Goal: Navigation & Orientation: Find specific page/section

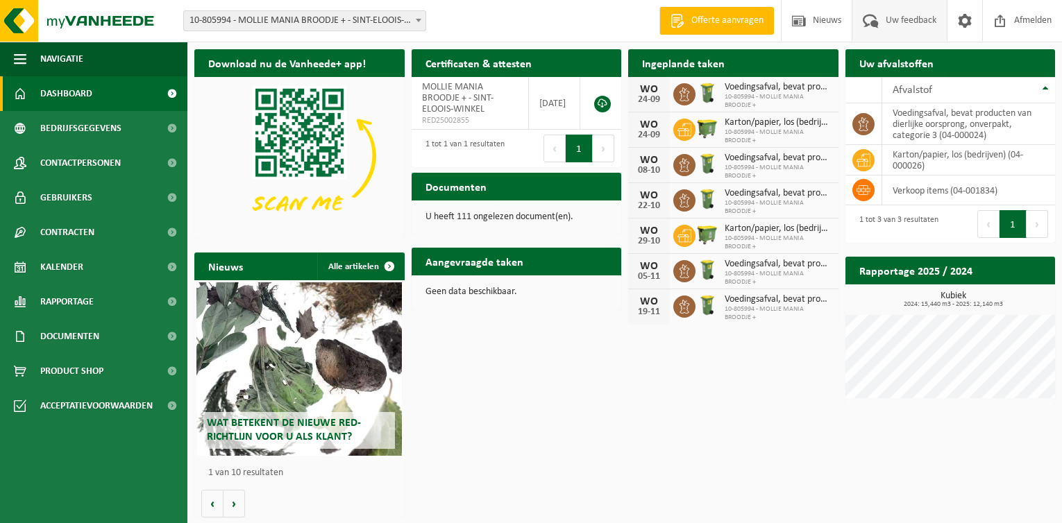
click at [889, 19] on span "Uw feedback" at bounding box center [911, 20] width 58 height 41
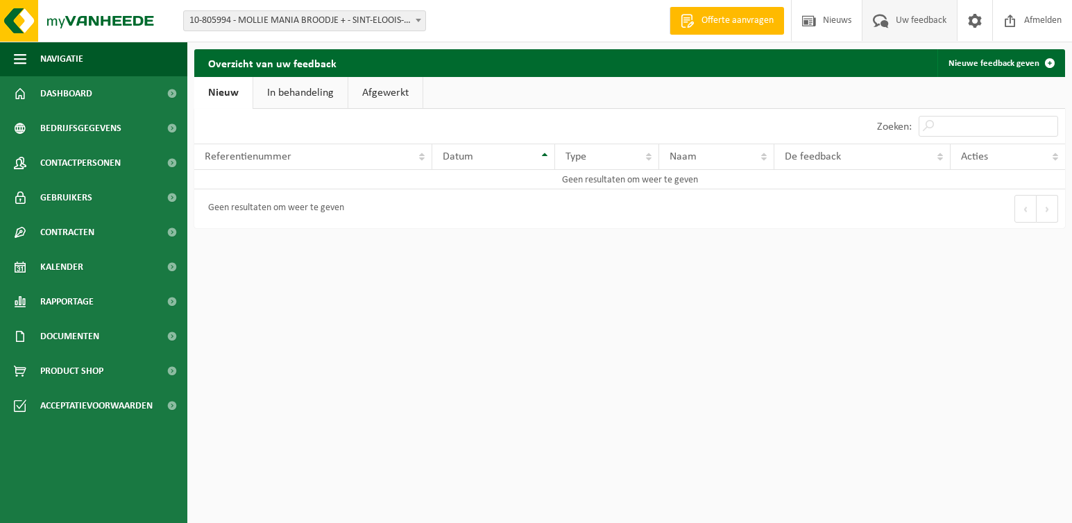
click at [307, 92] on link "In behandeling" at bounding box center [300, 93] width 94 height 32
click at [368, 92] on link "Afgewerkt" at bounding box center [387, 93] width 74 height 32
click at [224, 94] on link "Nieuw" at bounding box center [222, 93] width 56 height 32
click at [545, 155] on th "Datum" at bounding box center [493, 157] width 123 height 26
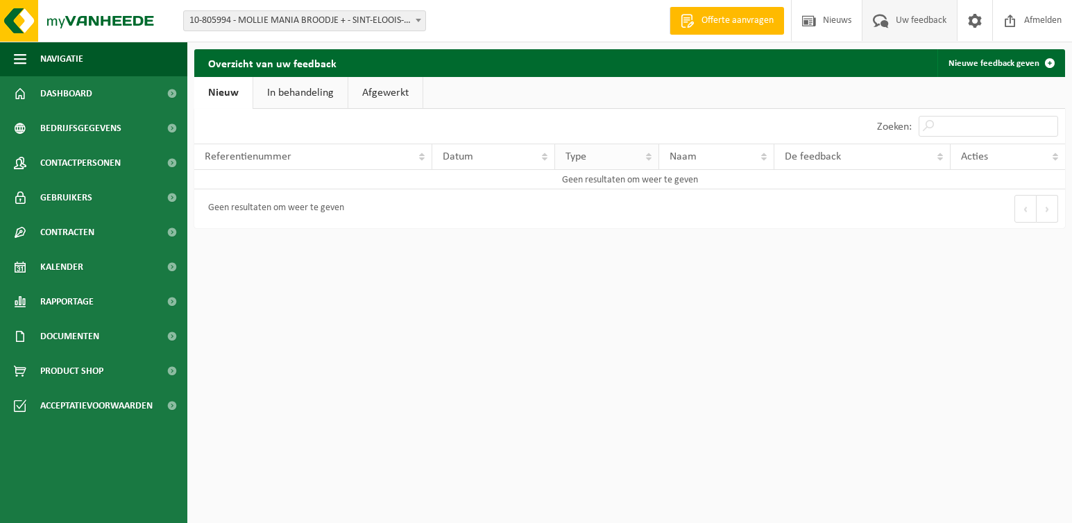
click at [647, 155] on th "Type" at bounding box center [607, 157] width 104 height 26
click at [76, 263] on span "Kalender" at bounding box center [61, 267] width 43 height 35
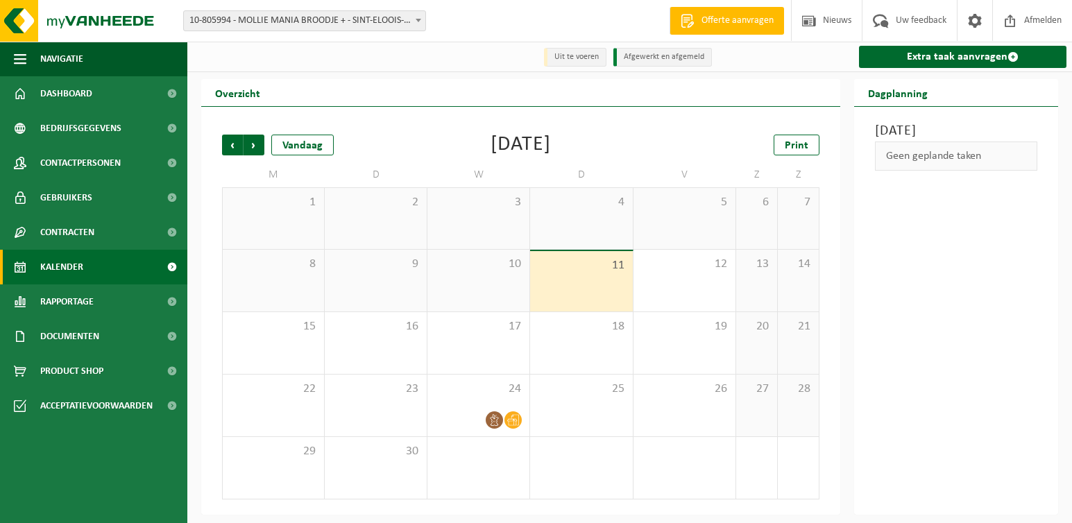
click at [478, 287] on div "10" at bounding box center [478, 281] width 102 height 62
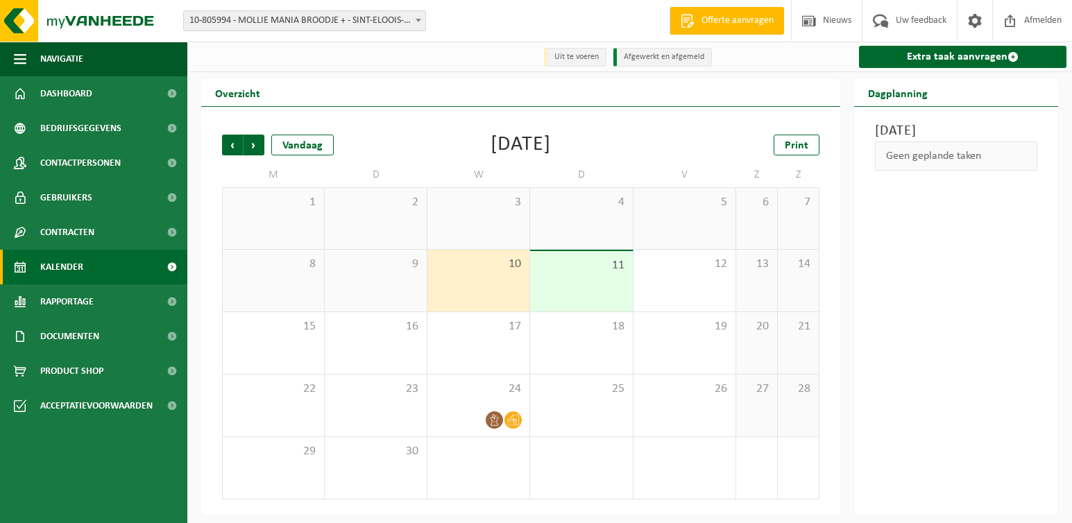
click at [391, 284] on div "9" at bounding box center [376, 281] width 102 height 62
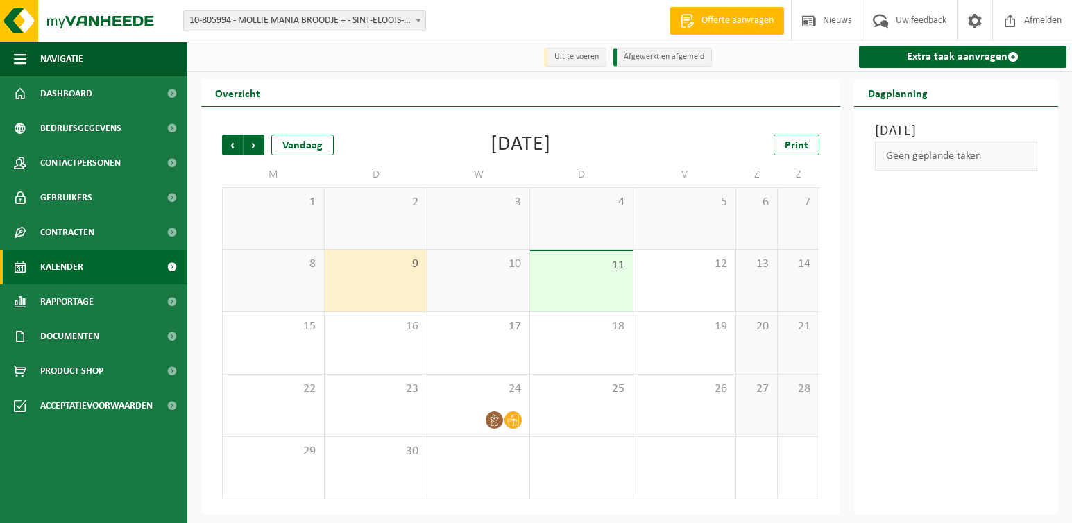
click at [280, 275] on div "8" at bounding box center [273, 281] width 101 height 62
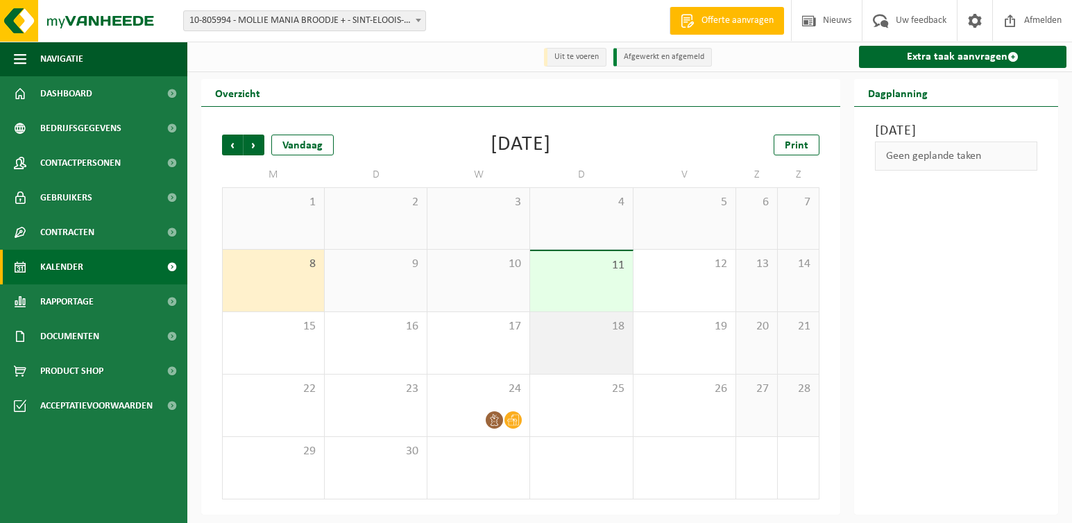
click at [593, 334] on span "18" at bounding box center [581, 326] width 88 height 15
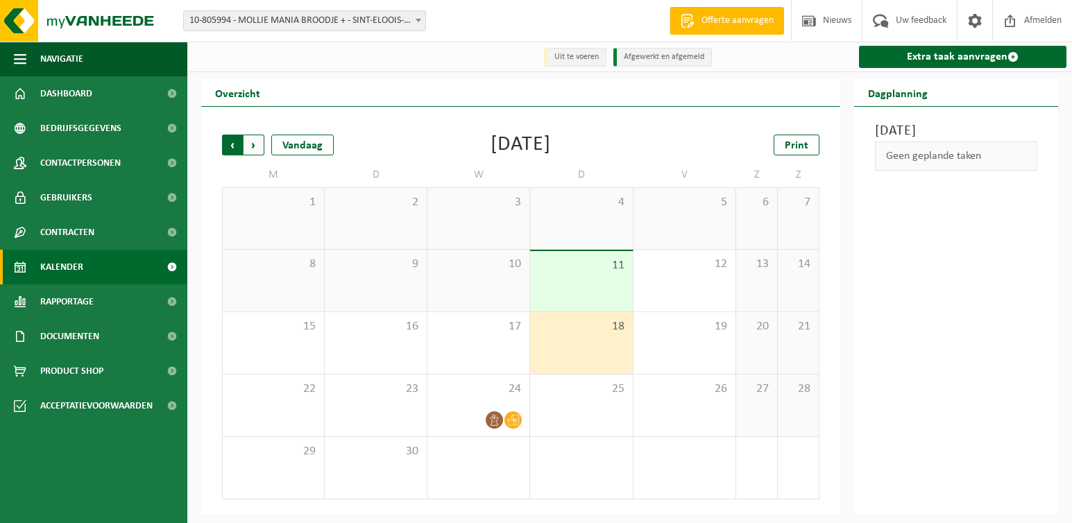
click at [251, 147] on span "Volgende" at bounding box center [254, 145] width 21 height 21
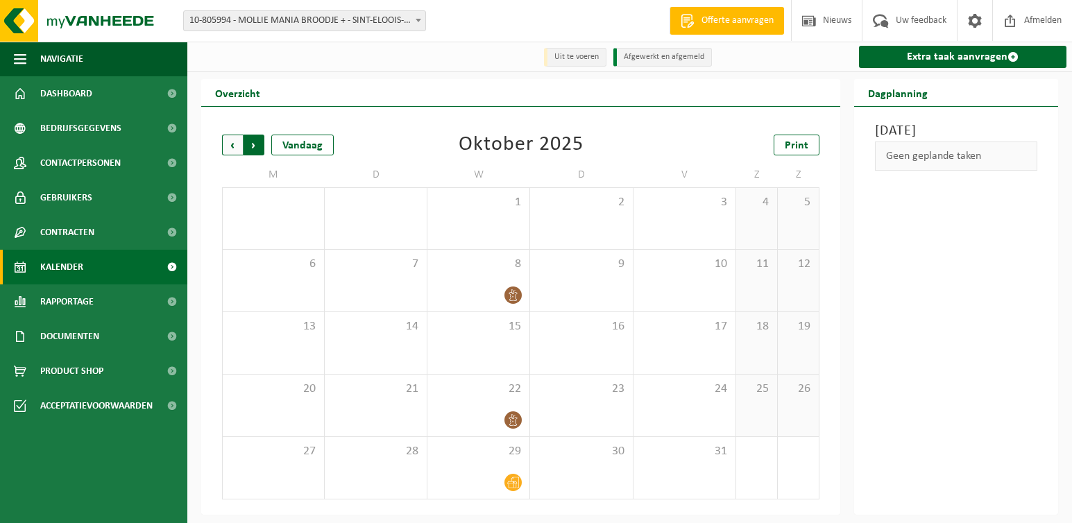
click at [235, 146] on span "Vorige" at bounding box center [232, 145] width 21 height 21
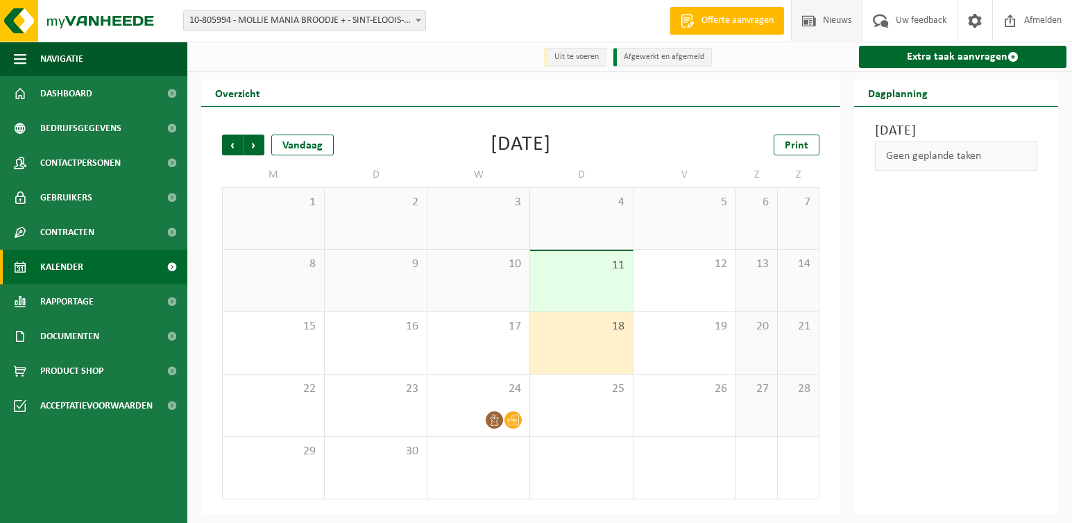
click at [816, 22] on span at bounding box center [809, 20] width 21 height 41
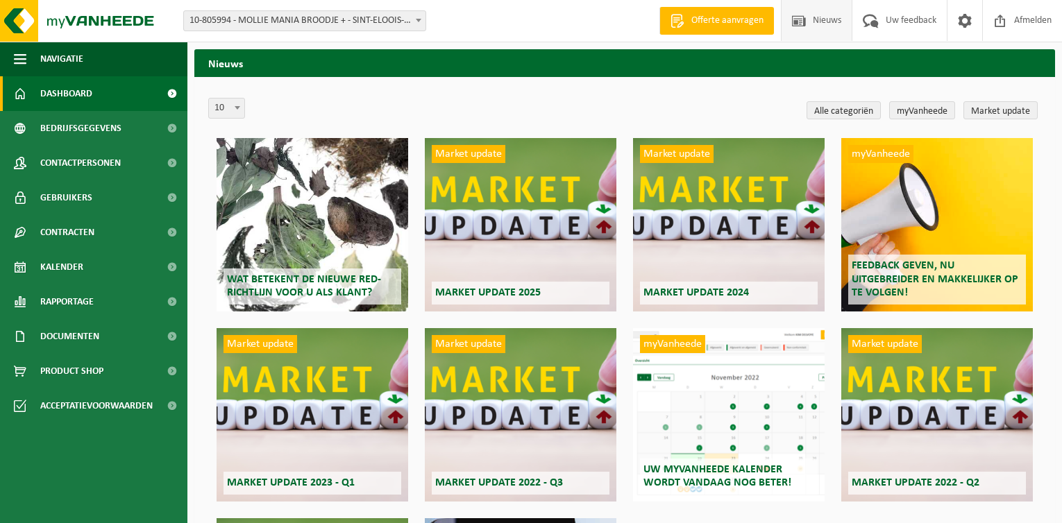
click at [76, 92] on span "Dashboard" at bounding box center [66, 93] width 52 height 35
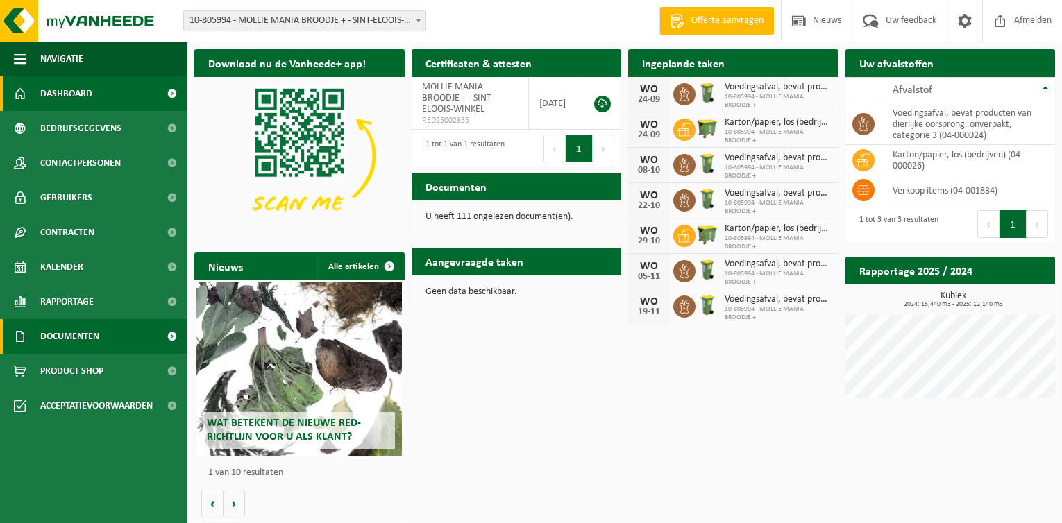
click at [97, 333] on span "Documenten" at bounding box center [69, 336] width 59 height 35
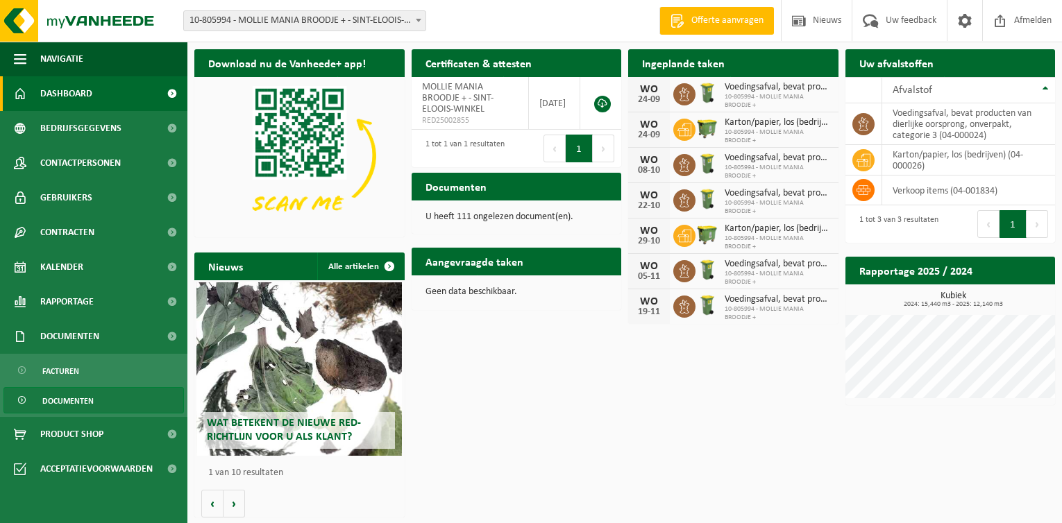
click at [92, 396] on span "Documenten" at bounding box center [67, 401] width 51 height 26
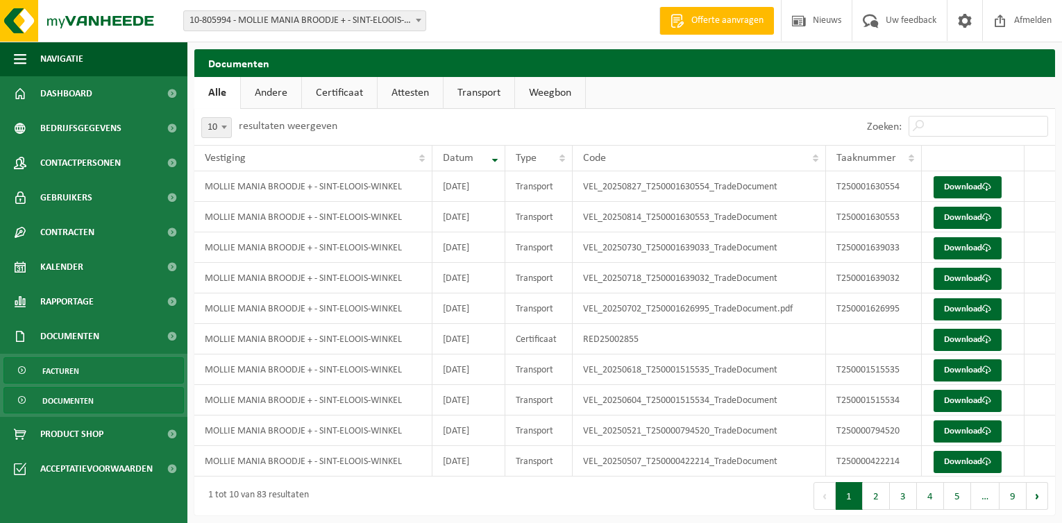
click at [98, 368] on link "Facturen" at bounding box center [93, 370] width 180 height 26
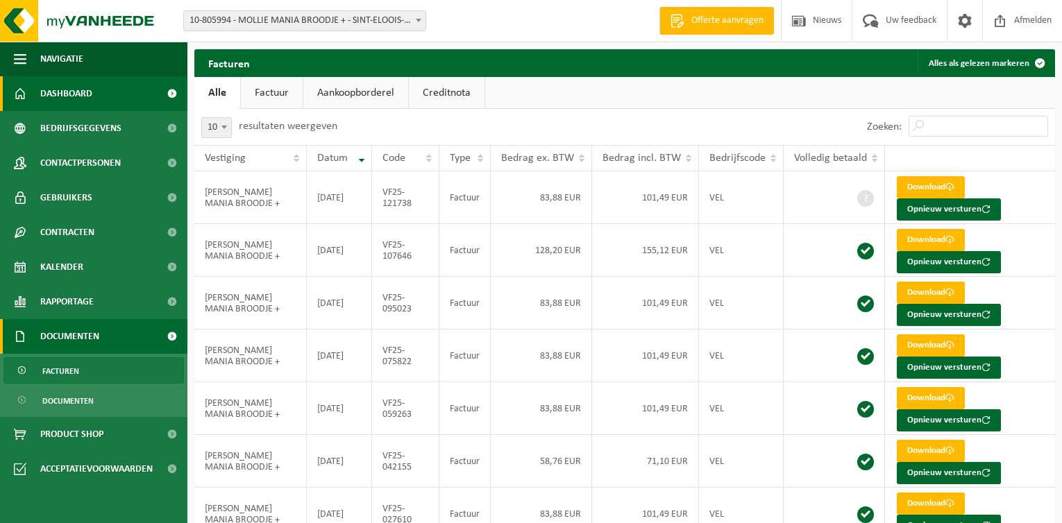
click at [90, 95] on span "Dashboard" at bounding box center [66, 93] width 52 height 35
